Goal: Use online tool/utility

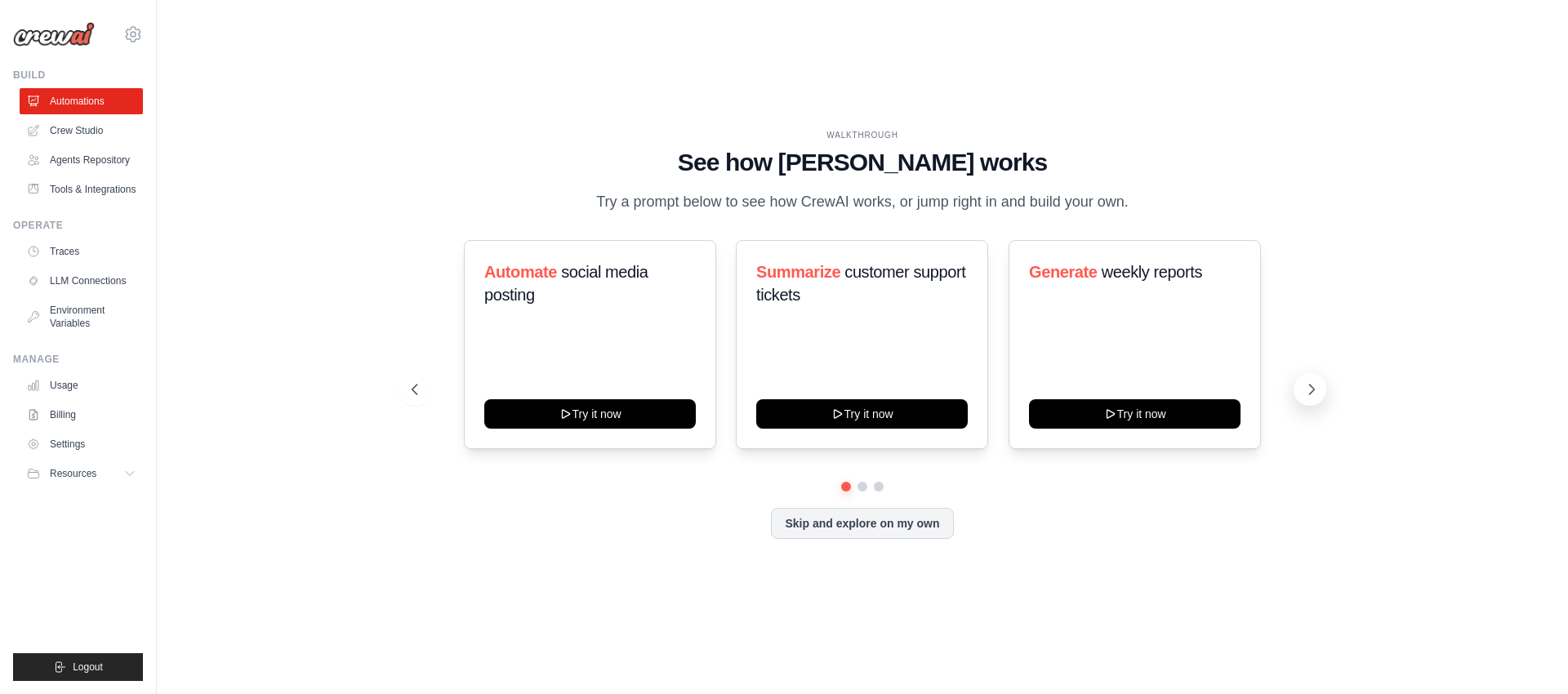
click at [1315, 388] on icon at bounding box center [1312, 390] width 16 height 16
click at [1309, 387] on icon at bounding box center [1312, 390] width 16 height 16
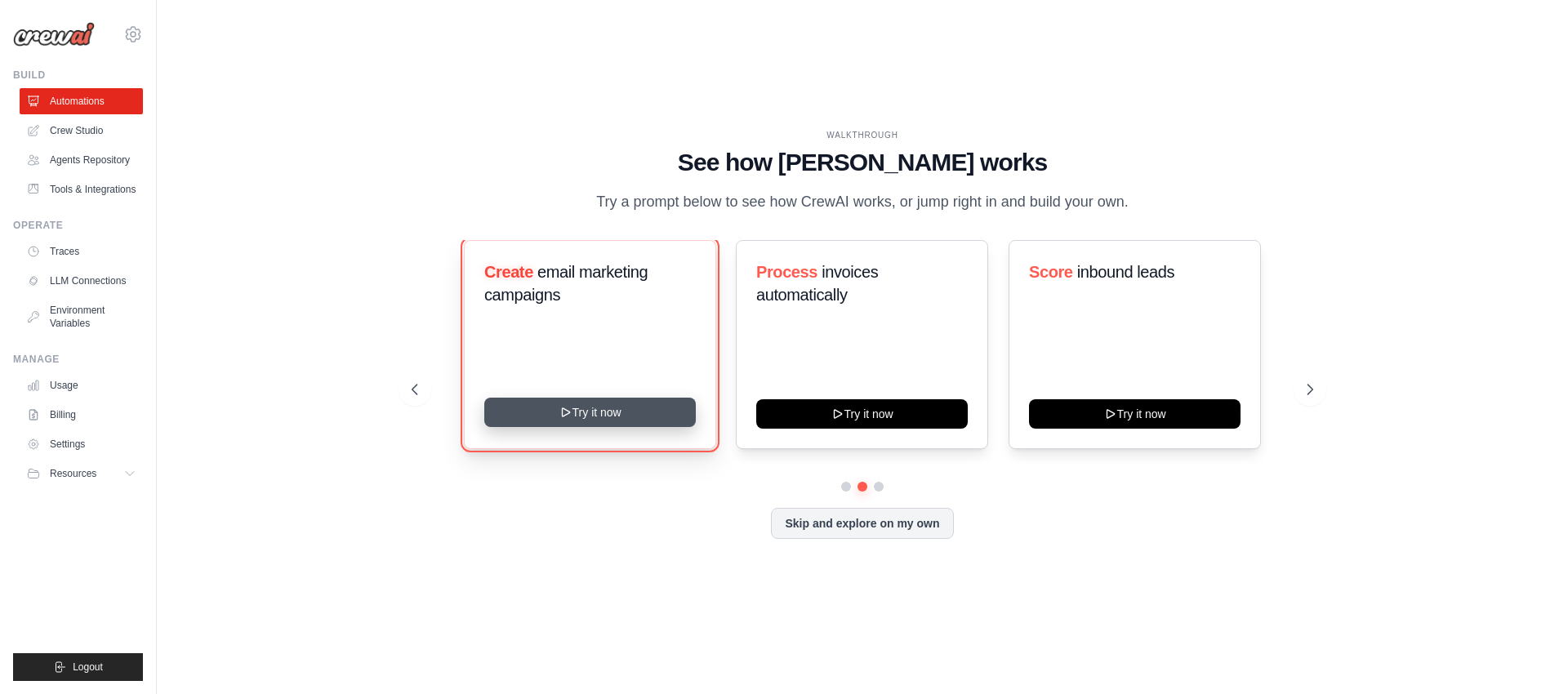
click at [555, 410] on button "Try it now" at bounding box center [590, 412] width 211 height 29
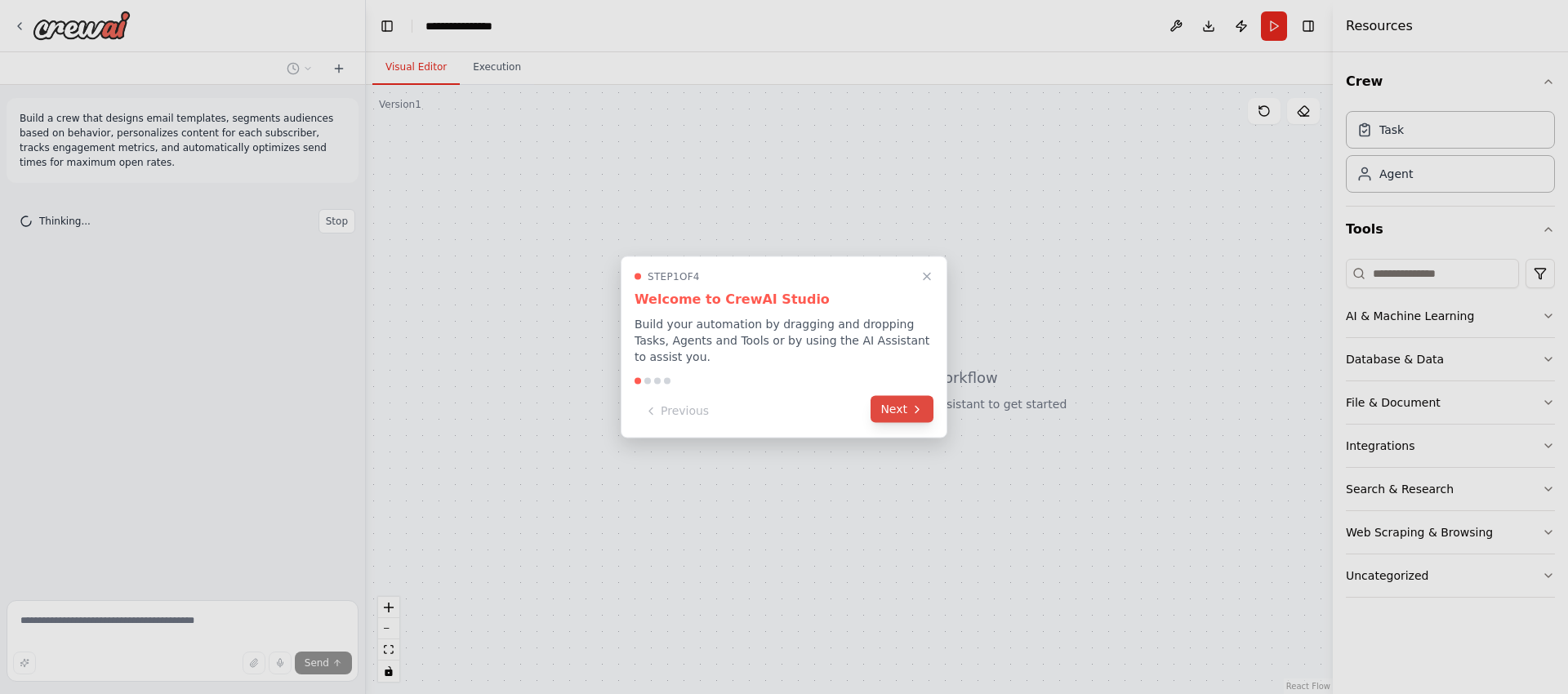
click at [910, 414] on icon at bounding box center [917, 409] width 13 height 13
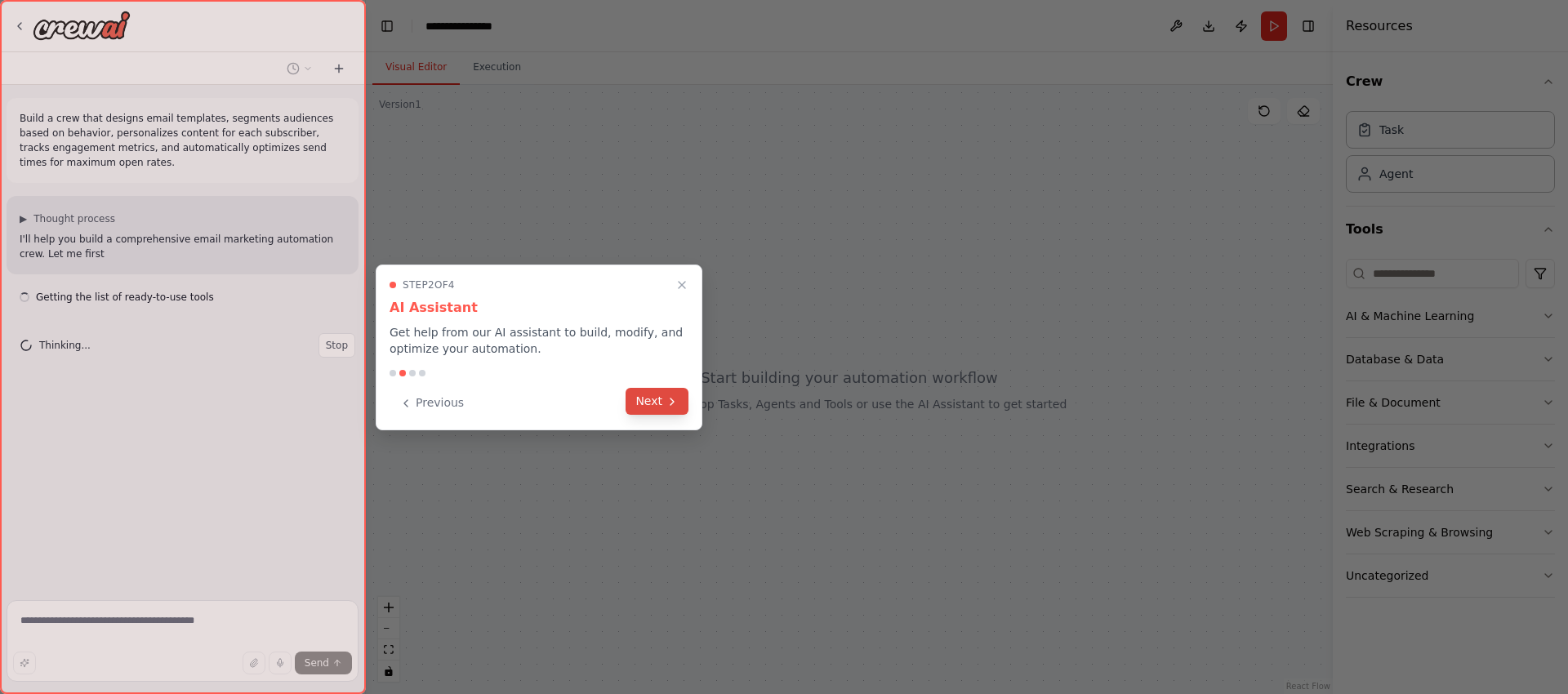
click at [662, 398] on button "Next" at bounding box center [657, 401] width 63 height 27
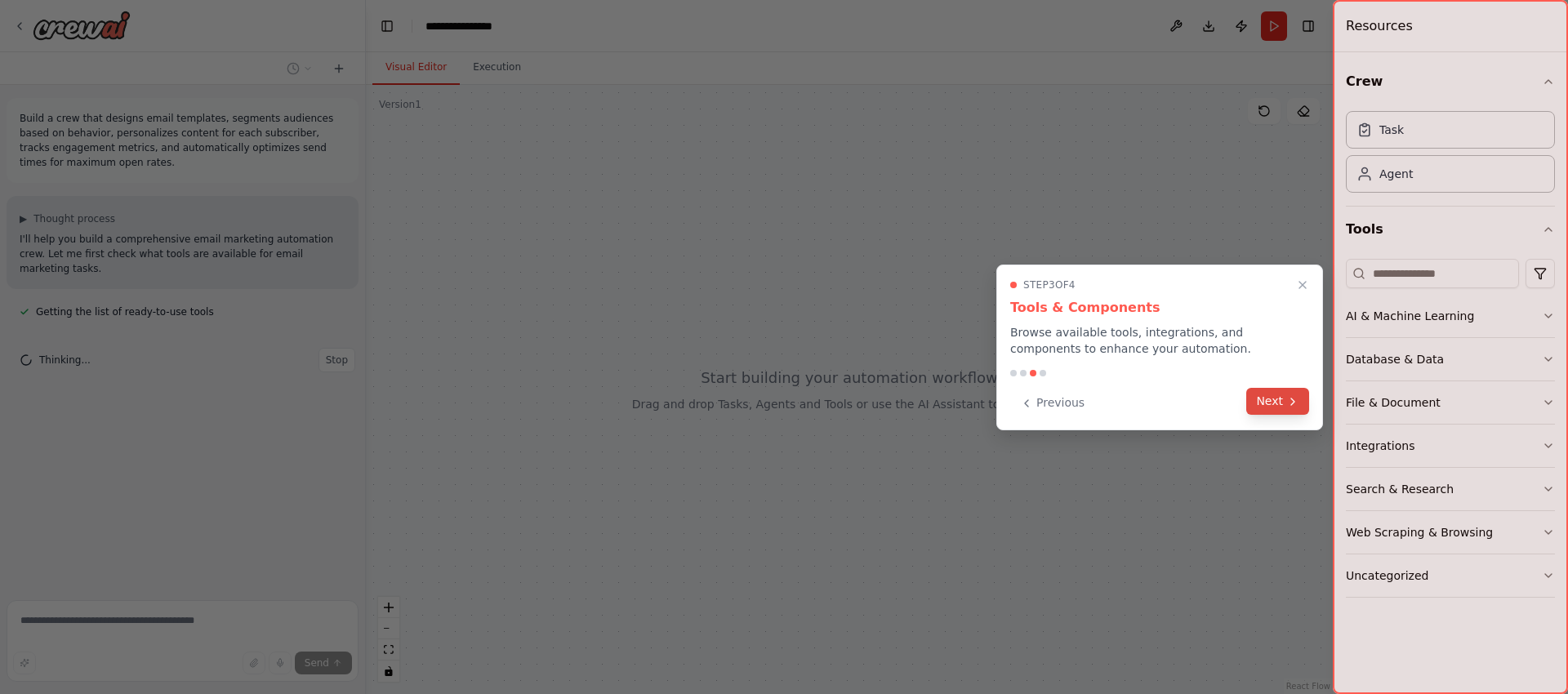
click at [1290, 412] on button "Next" at bounding box center [1278, 401] width 63 height 27
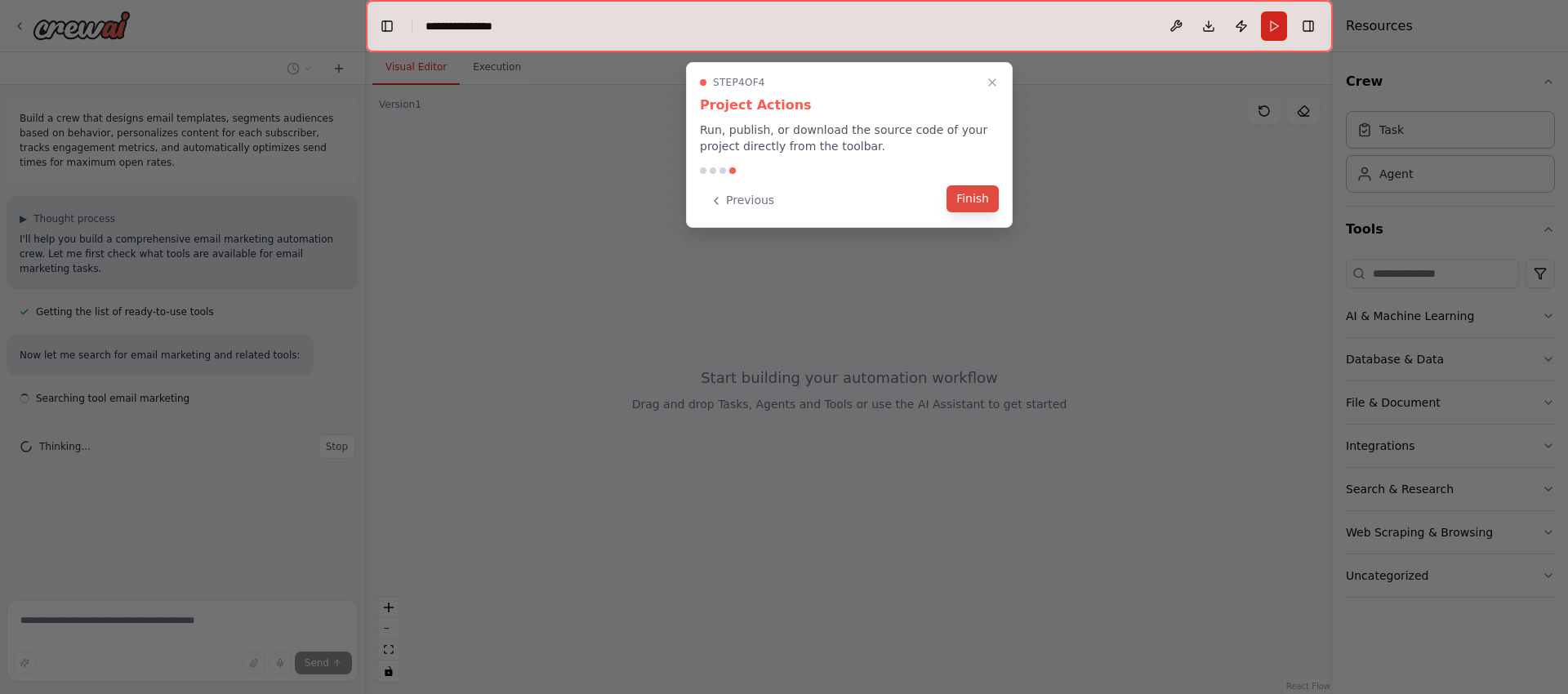
click at [986, 208] on button "Finish" at bounding box center [973, 199] width 52 height 27
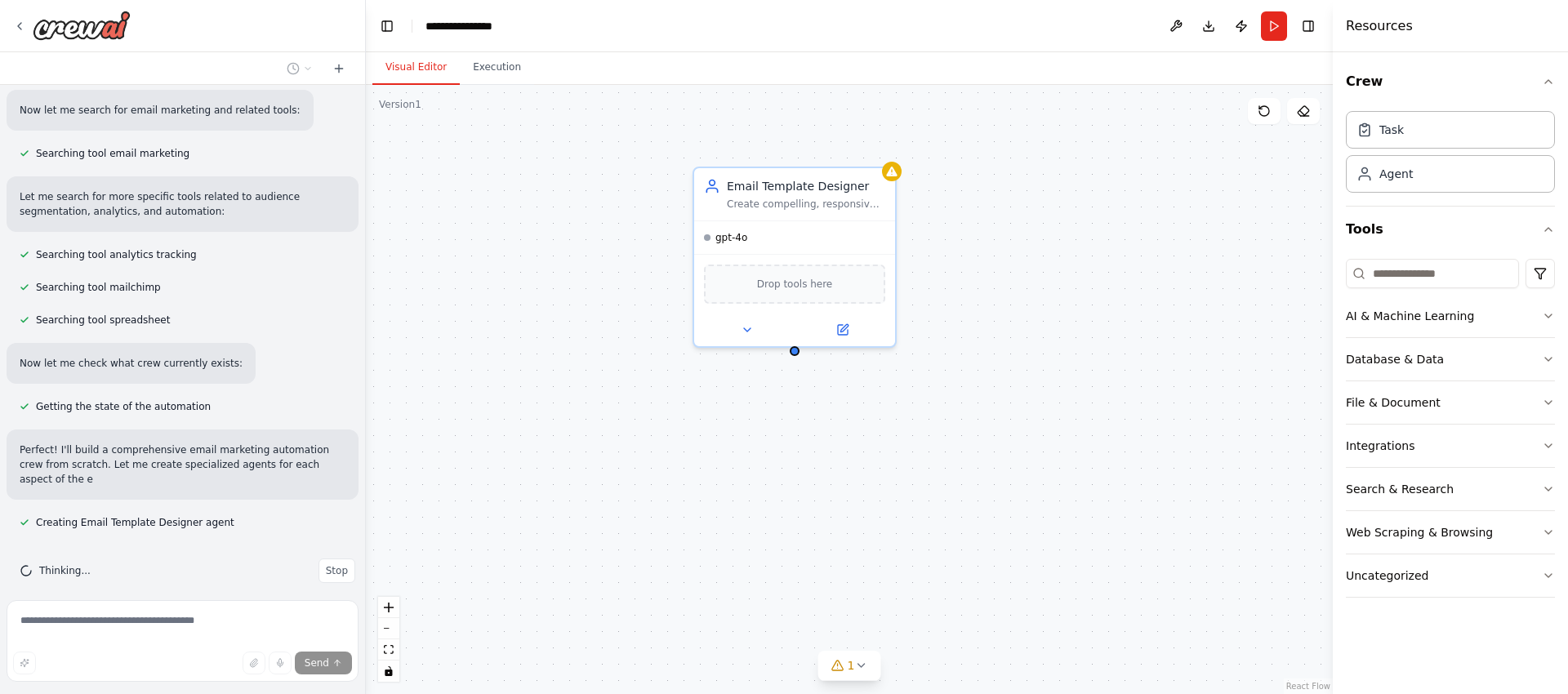
scroll to position [260, 0]
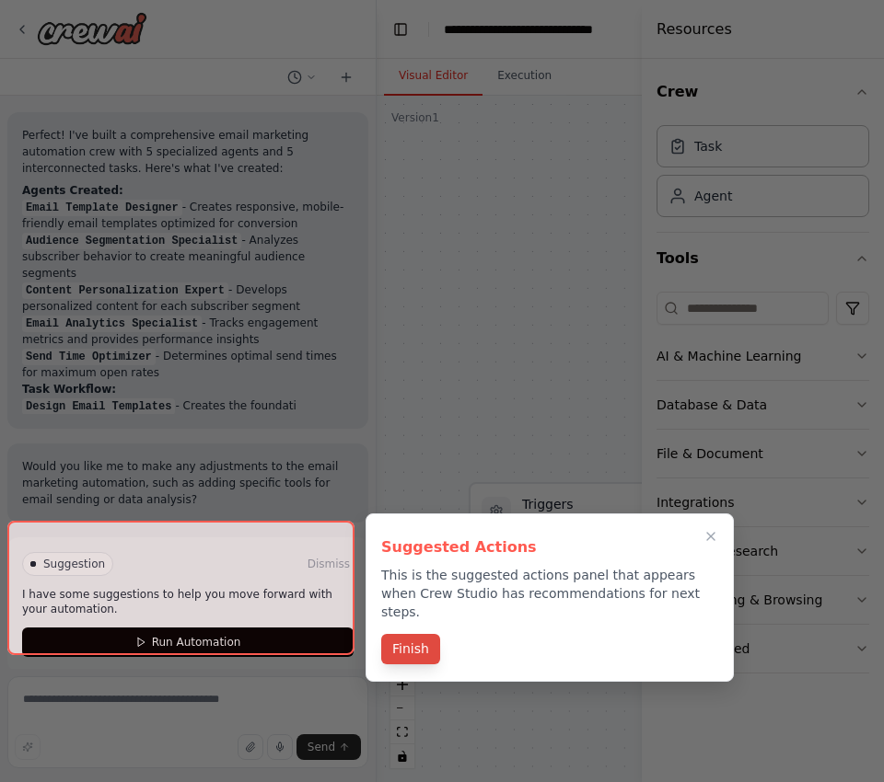
click at [425, 628] on div "Suggested Actions This is the suggested actions panel that appears when Crew St…" at bounding box center [549, 598] width 368 height 168
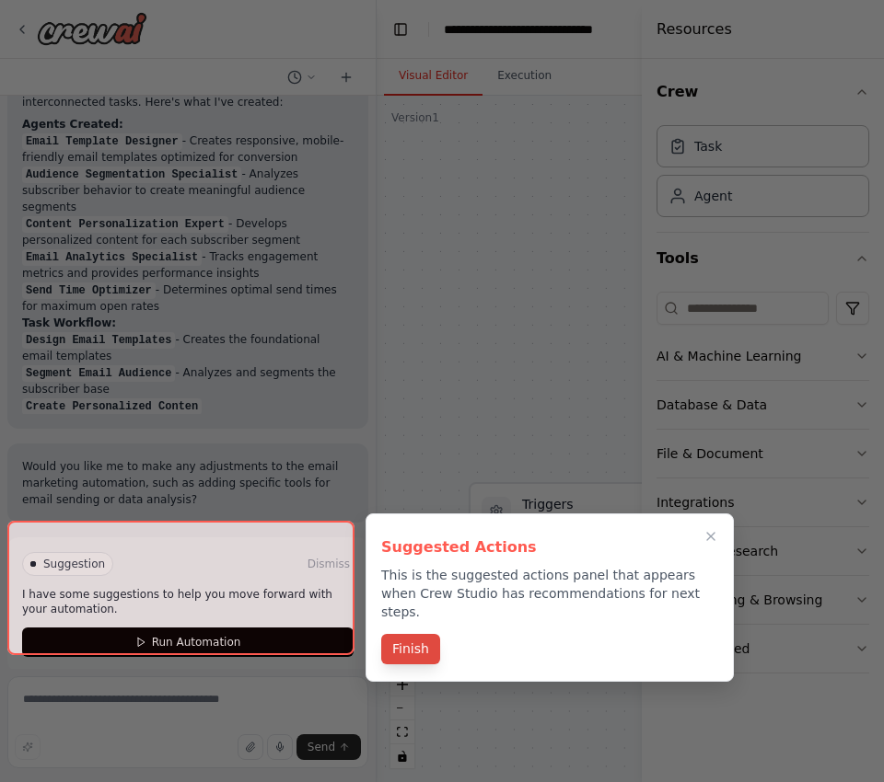
click at [423, 634] on button "Finish" at bounding box center [410, 649] width 59 height 30
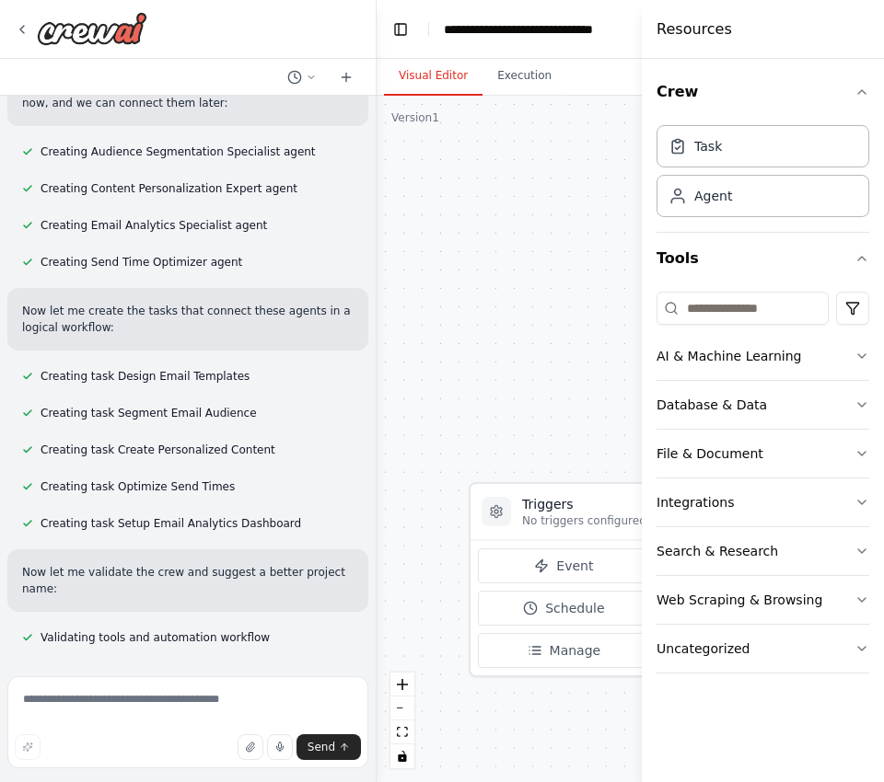
scroll to position [0, 0]
